Goal: Task Accomplishment & Management: Manage account settings

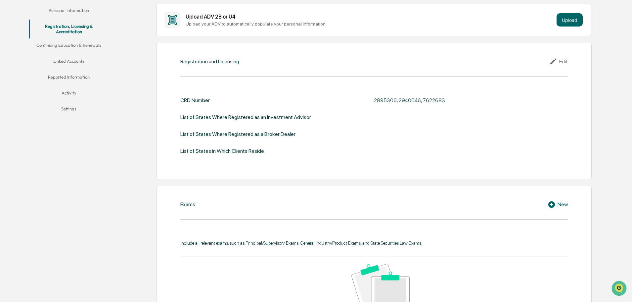
click at [564, 59] on div "Edit" at bounding box center [559, 61] width 19 height 8
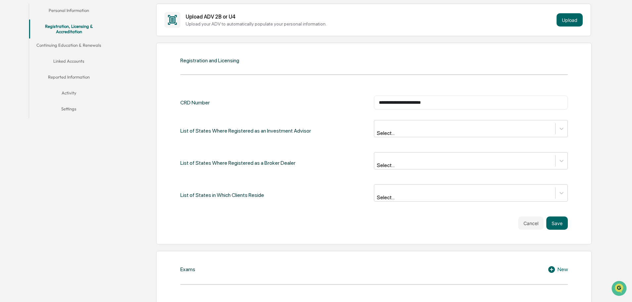
drag, startPoint x: 399, startPoint y: 104, endPoint x: 486, endPoint y: 98, distance: 86.9
click at [485, 98] on div "**********" at bounding box center [471, 102] width 194 height 14
type input "*******"
click at [561, 128] on icon at bounding box center [561, 128] width 7 height 7
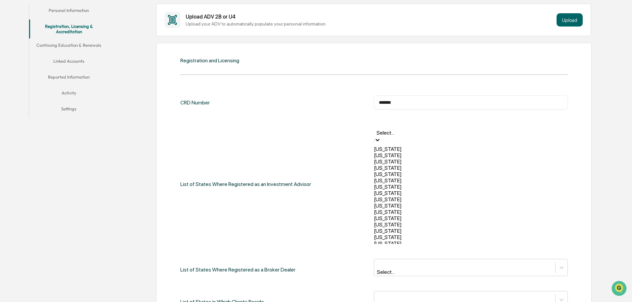
click at [393, 183] on div "Colorado" at bounding box center [471, 180] width 194 height 6
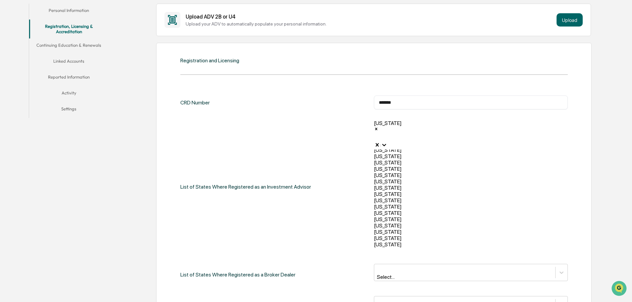
scroll to position [471, 0]
click at [444, 241] on div "Wyoming" at bounding box center [471, 244] width 194 height 6
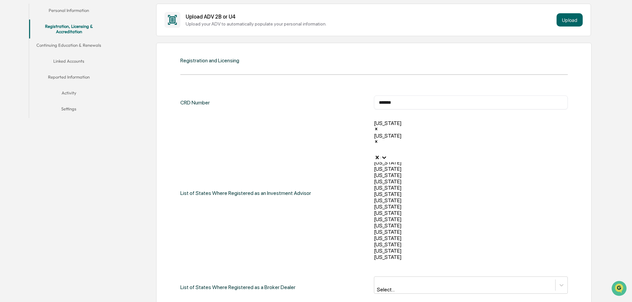
click at [574, 104] on div "Registration and Licensing CRD Number ******* ​ List of States Where Registered…" at bounding box center [374, 205] width 436 height 325
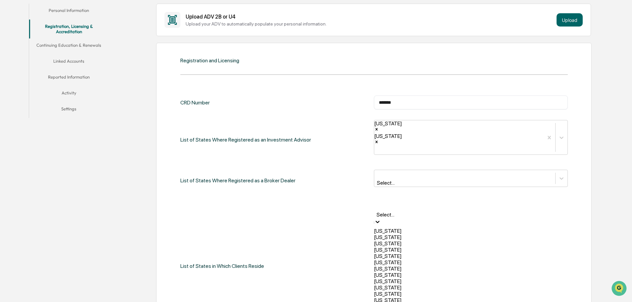
click at [380, 220] on icon at bounding box center [378, 221] width 4 height 2
click at [435, 259] on div "Colorado" at bounding box center [471, 262] width 194 height 6
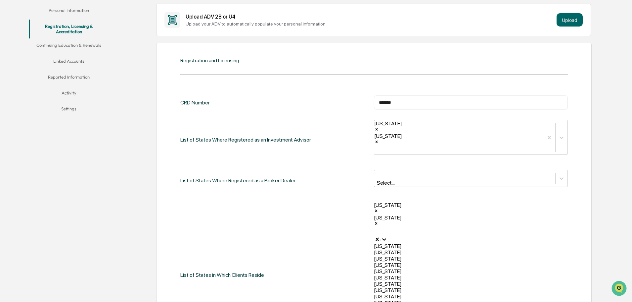
scroll to position [92, 0]
click at [398, 241] on div "Iowa" at bounding box center [471, 238] width 194 height 6
click at [344, 202] on div "List of States in Which Clients Reside option Iowa, selected. 47 results availa…" at bounding box center [374, 281] width 388 height 158
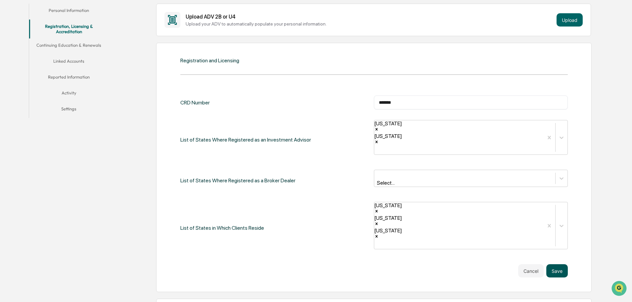
click at [556, 264] on button "Save" at bounding box center [558, 270] width 22 height 13
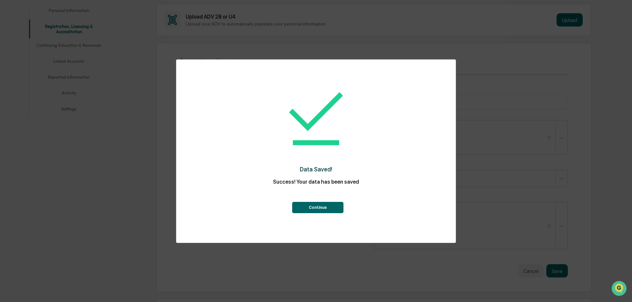
click at [321, 207] on button "Continue" at bounding box center [317, 207] width 51 height 11
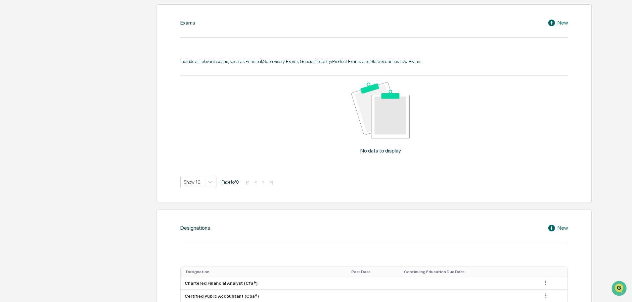
scroll to position [397, 0]
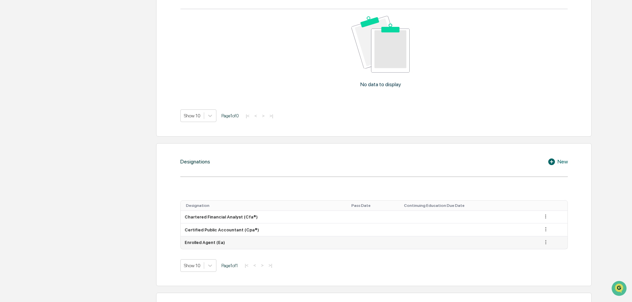
click at [546, 243] on icon at bounding box center [546, 242] width 1 height 4
click at [535, 251] on div "Edit" at bounding box center [538, 251] width 21 height 11
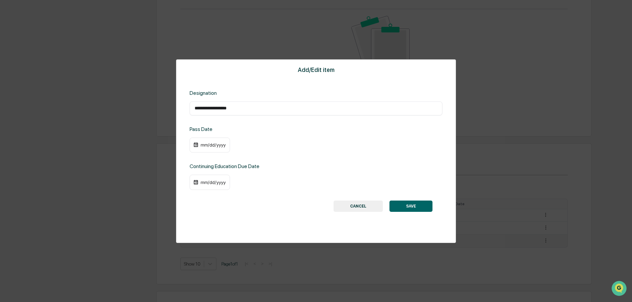
click at [358, 206] on button "CANCEL" at bounding box center [358, 205] width 49 height 11
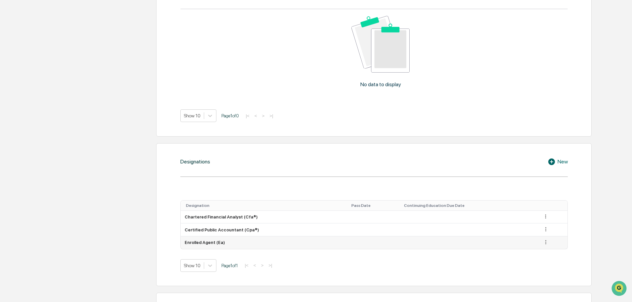
click at [546, 243] on icon at bounding box center [546, 242] width 1 height 4
click at [535, 264] on div "Delete" at bounding box center [538, 262] width 21 height 11
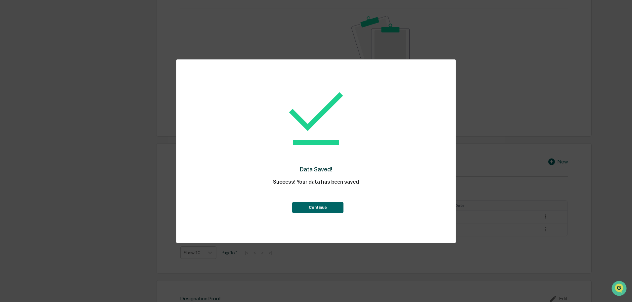
click at [325, 211] on button "Continue" at bounding box center [317, 207] width 51 height 11
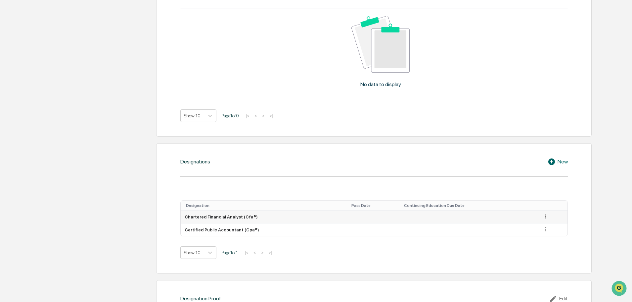
click at [546, 216] on icon at bounding box center [546, 216] width 1 height 4
click at [533, 226] on div "Edit" at bounding box center [538, 225] width 21 height 11
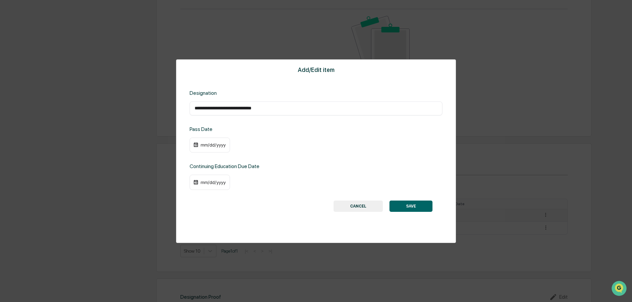
click at [265, 108] on input "**********" at bounding box center [316, 108] width 243 height 7
type input "**********"
click at [200, 146] on div "mm/dd/yyyy" at bounding box center [213, 144] width 26 height 5
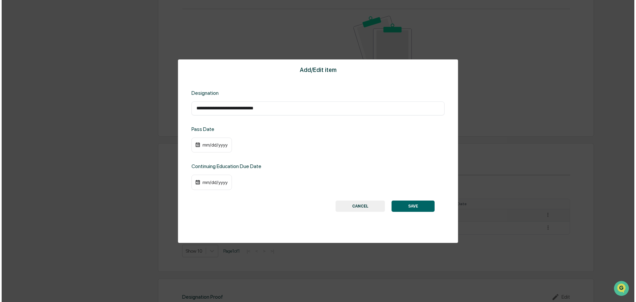
scroll to position [398, 0]
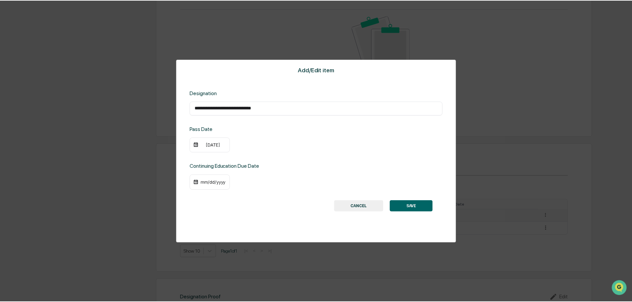
scroll to position [397, 0]
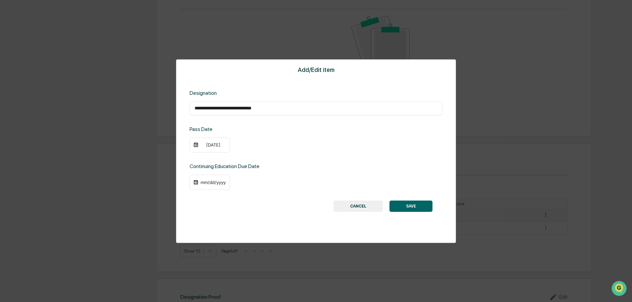
click at [212, 146] on div "09/17/2004" at bounding box center [213, 144] width 26 height 5
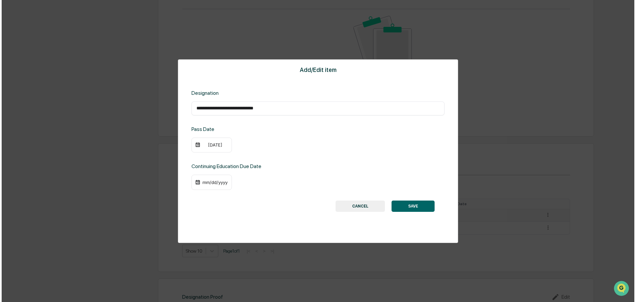
scroll to position [398, 0]
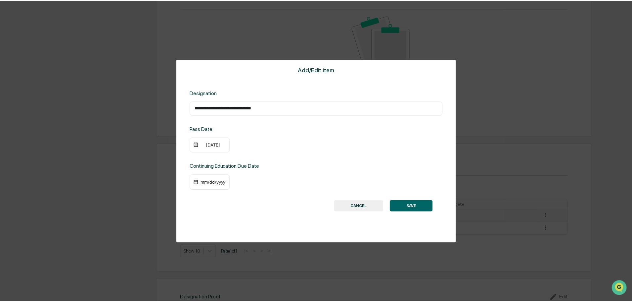
scroll to position [397, 0]
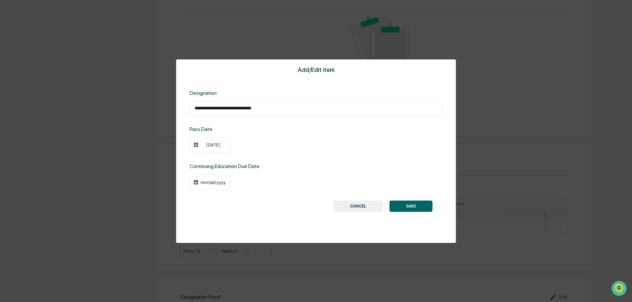
click at [405, 208] on button "SAVE" at bounding box center [411, 205] width 43 height 11
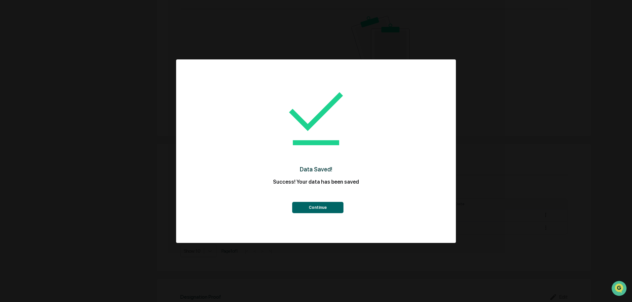
click at [323, 210] on button "Continue" at bounding box center [317, 207] width 51 height 11
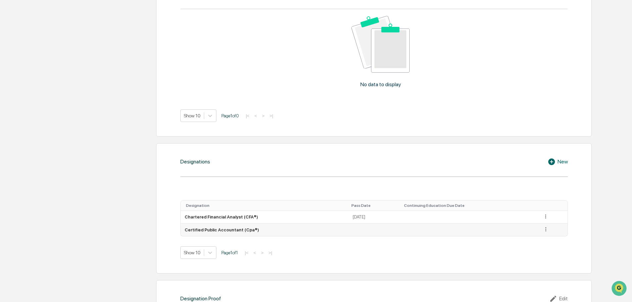
click at [546, 229] on icon at bounding box center [546, 229] width 1 height 4
click at [537, 237] on div "Edit" at bounding box center [538, 238] width 21 height 11
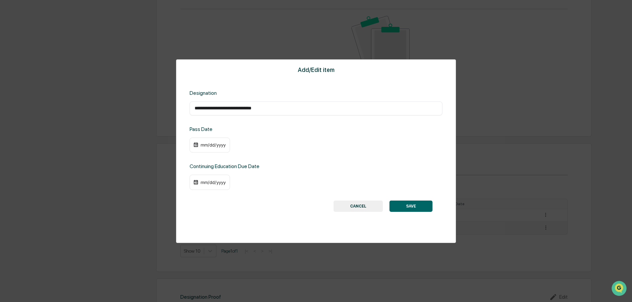
click at [265, 107] on input "**********" at bounding box center [316, 108] width 243 height 7
type input "**********"
click at [199, 147] on div "mm/dd/yyyy" at bounding box center [210, 144] width 40 height 15
click at [201, 146] on div "mm/dd/yyyy" at bounding box center [213, 144] width 26 height 5
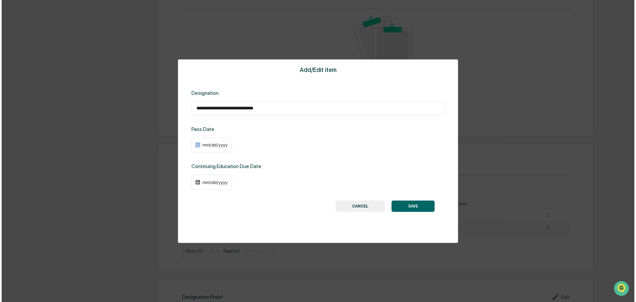
scroll to position [398, 0]
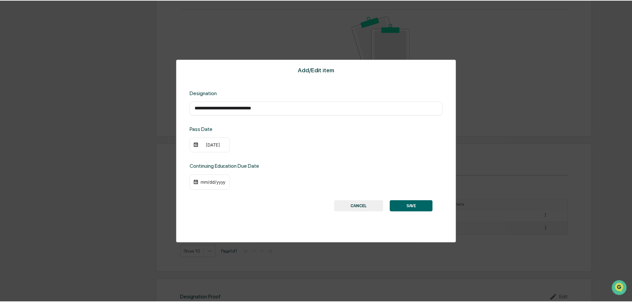
scroll to position [397, 0]
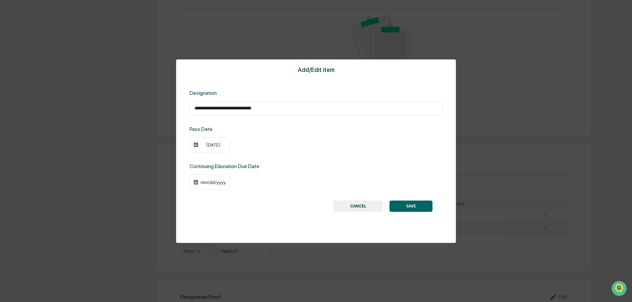
click at [226, 151] on div "09/17/2003" at bounding box center [210, 144] width 40 height 15
click at [226, 149] on div "09/17/2003" at bounding box center [210, 144] width 40 height 15
click at [207, 143] on div "09/17/2003" at bounding box center [213, 144] width 26 height 5
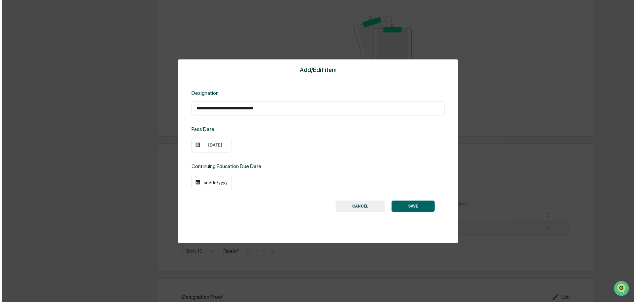
scroll to position [398, 0]
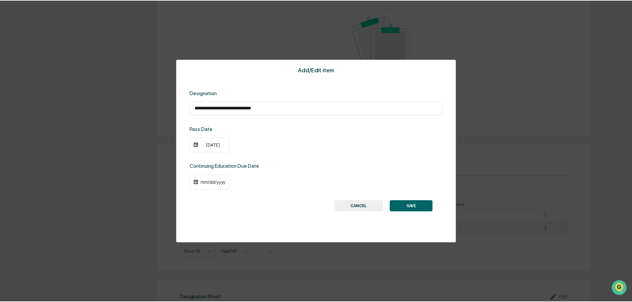
scroll to position [397, 0]
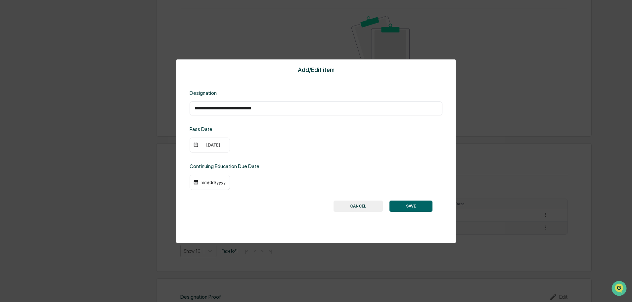
click at [417, 207] on button "SAVE" at bounding box center [411, 205] width 43 height 11
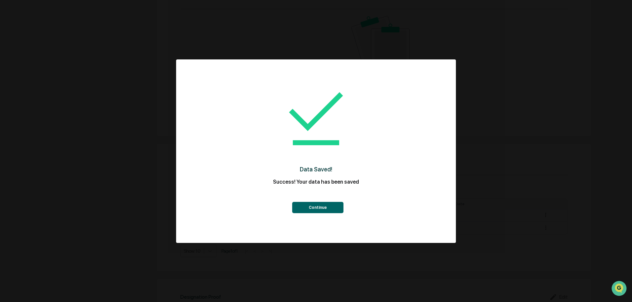
click at [324, 209] on button "Continue" at bounding box center [317, 207] width 51 height 11
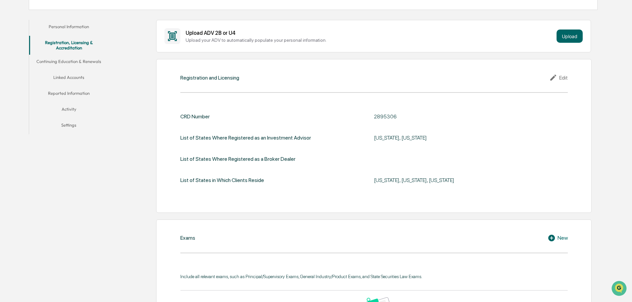
scroll to position [50, 0]
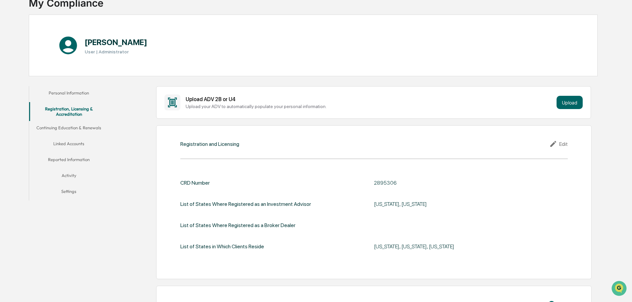
click at [81, 127] on button "Continuing Education & Renewals" at bounding box center [68, 129] width 79 height 16
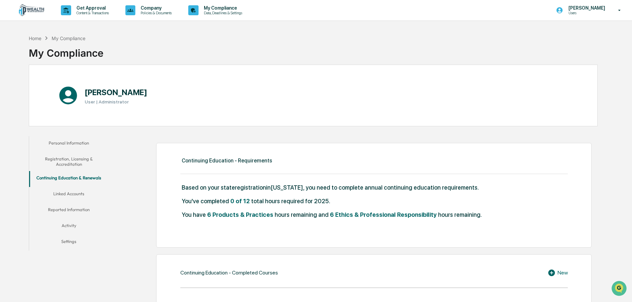
click at [76, 207] on button "Reported Information" at bounding box center [68, 211] width 79 height 16
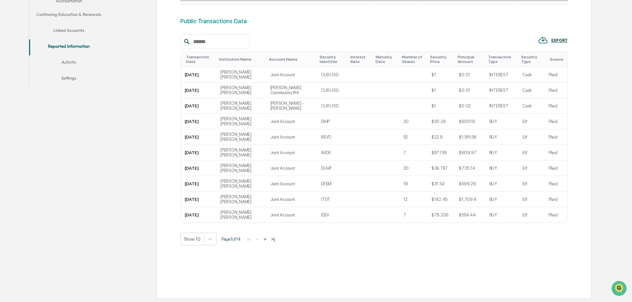
scroll to position [87, 0]
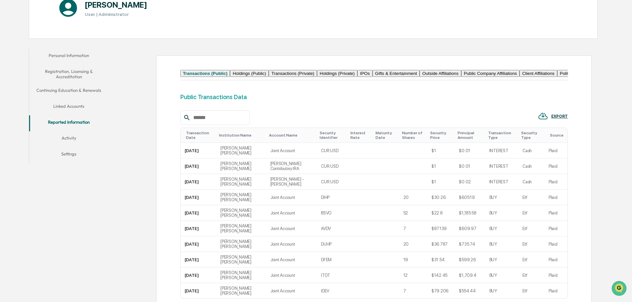
click at [67, 136] on button "Activity" at bounding box center [68, 139] width 79 height 16
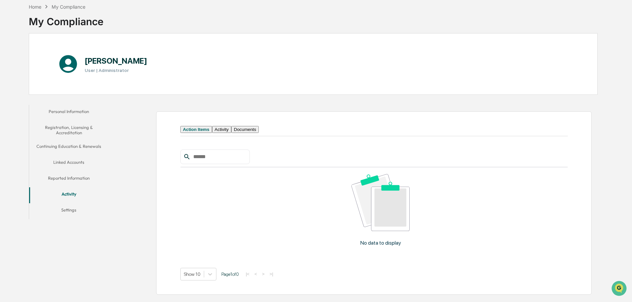
scroll to position [35, 0]
click at [71, 206] on button "Settings" at bounding box center [68, 211] width 79 height 16
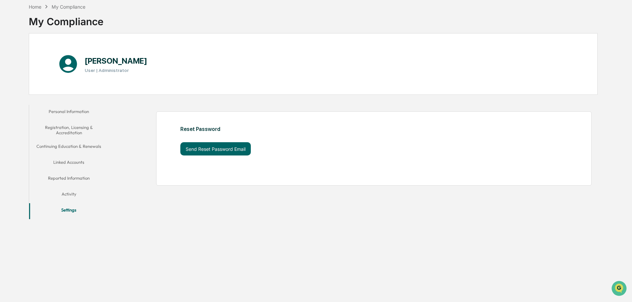
scroll to position [31, 0]
click at [63, 110] on button "Personal Information" at bounding box center [68, 113] width 79 height 16
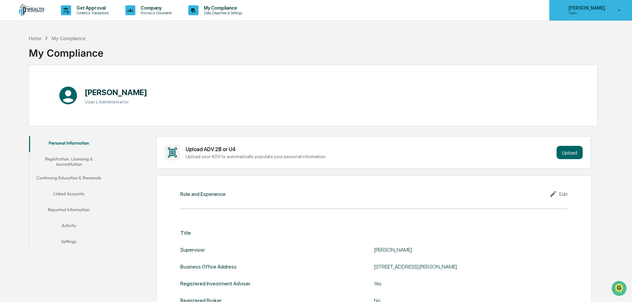
click at [579, 13] on p "Users" at bounding box center [585, 13] width 45 height 5
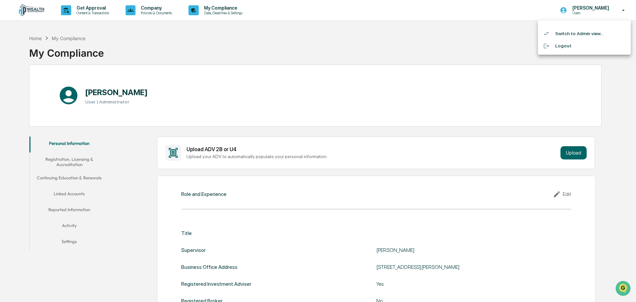
click at [577, 36] on li "Switch to Admin view..." at bounding box center [584, 33] width 93 height 12
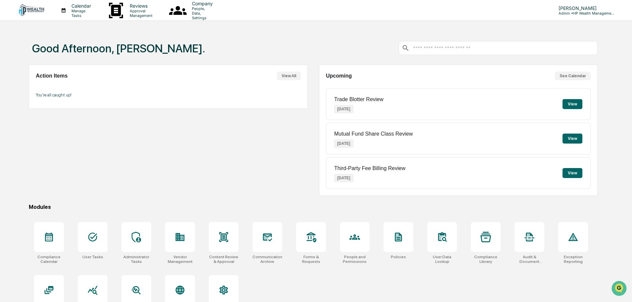
click at [570, 105] on button "View" at bounding box center [573, 104] width 20 height 10
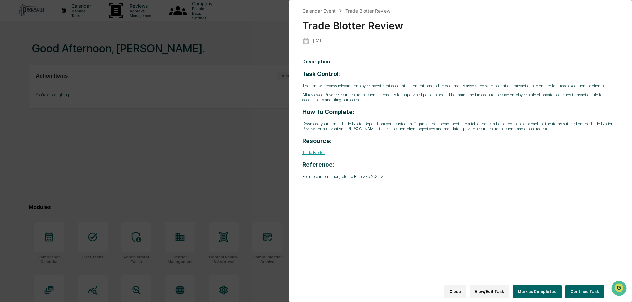
click at [457, 289] on button "Close" at bounding box center [455, 291] width 22 height 13
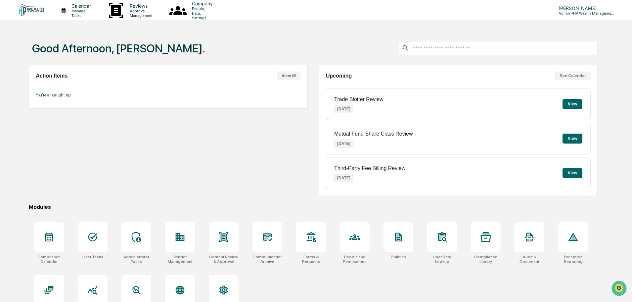
click at [578, 174] on button "View" at bounding box center [573, 173] width 20 height 10
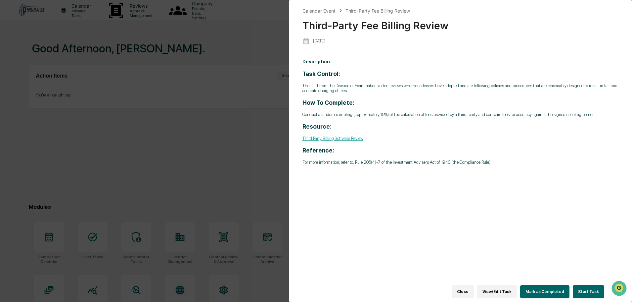
click at [462, 290] on button "Close" at bounding box center [463, 291] width 22 height 13
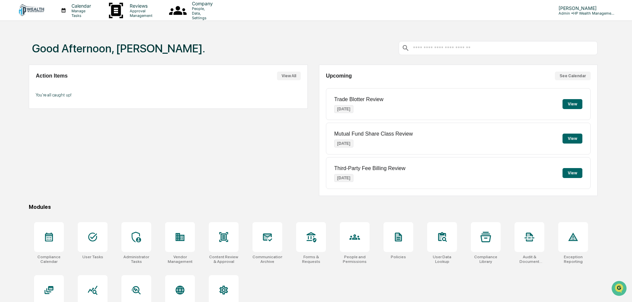
scroll to position [31, 0]
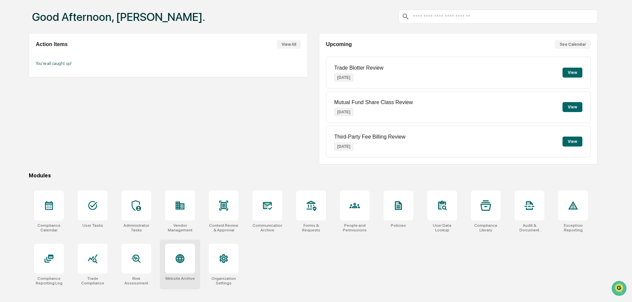
click at [188, 255] on div at bounding box center [180, 258] width 30 height 30
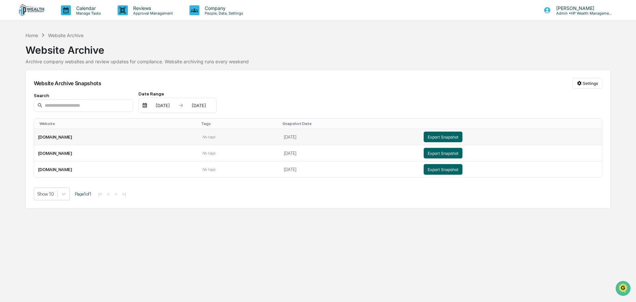
click at [109, 137] on td "[DOMAIN_NAME]" at bounding box center [116, 137] width 164 height 16
click at [33, 34] on div "Home" at bounding box center [31, 35] width 13 height 6
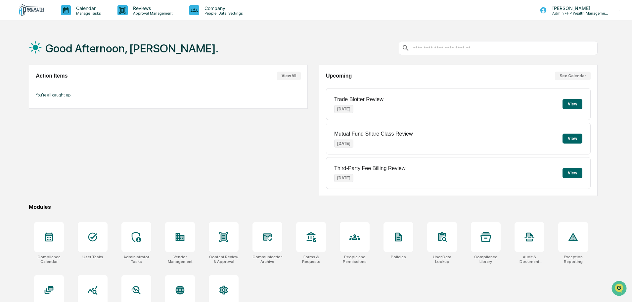
scroll to position [31, 0]
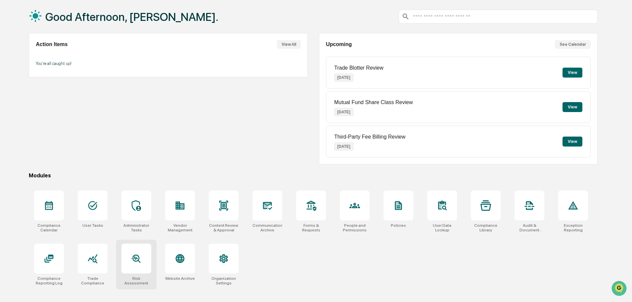
click at [136, 256] on icon at bounding box center [136, 258] width 11 height 11
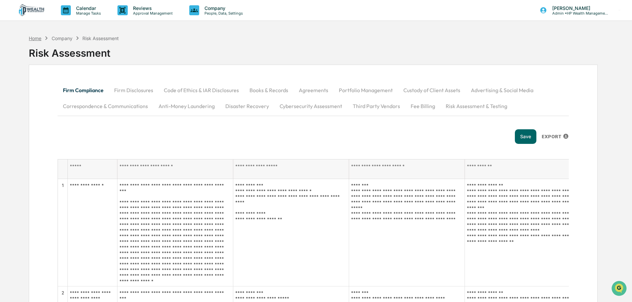
click at [37, 36] on div "Home" at bounding box center [35, 38] width 13 height 6
